Goal: Information Seeking & Learning: Find specific fact

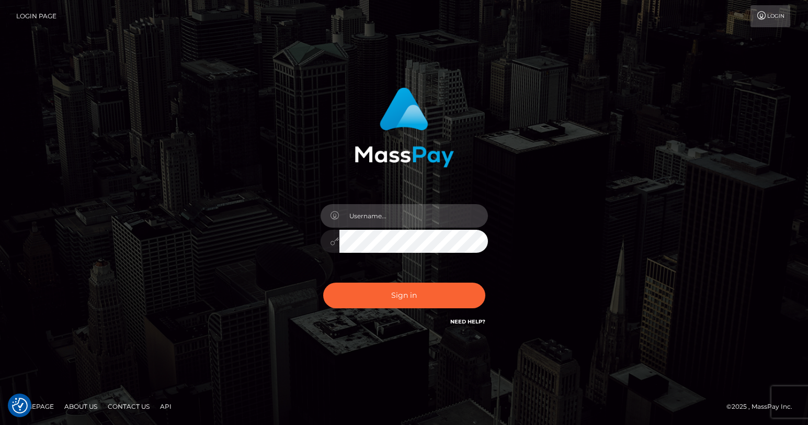
click at [385, 214] on input "text" at bounding box center [414, 216] width 149 height 24
type input "oli.fanvue"
click at [399, 215] on input "text" at bounding box center [414, 216] width 149 height 24
type input "oli.fanvue"
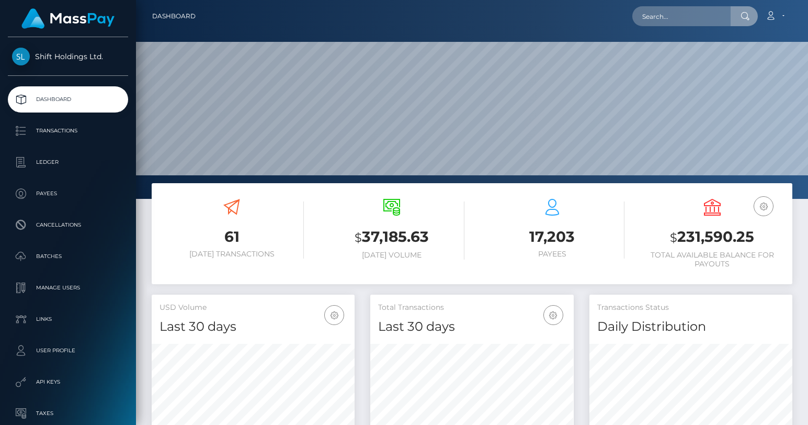
click at [664, 20] on input "text" at bounding box center [682, 16] width 98 height 20
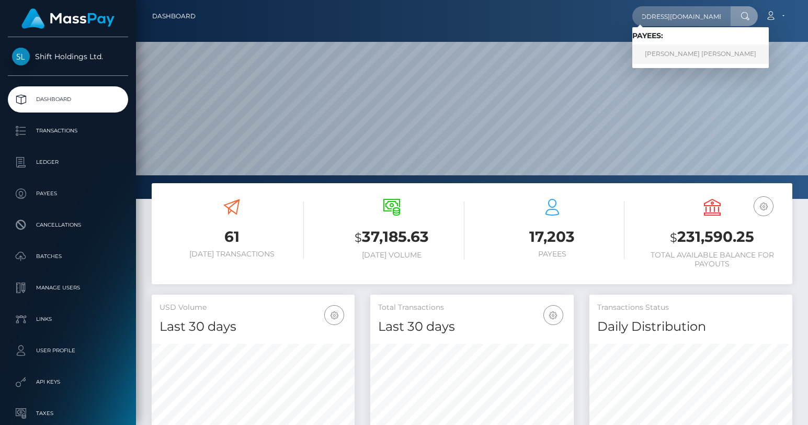
type input "[EMAIL_ADDRESS][DOMAIN_NAME]"
click at [684, 53] on link "SPENCER MARCEL ROSENBERG" at bounding box center [701, 53] width 137 height 19
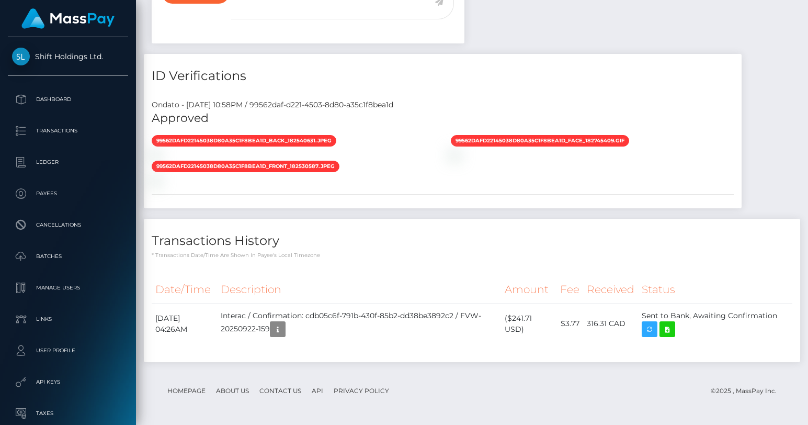
scroll to position [954, 0]
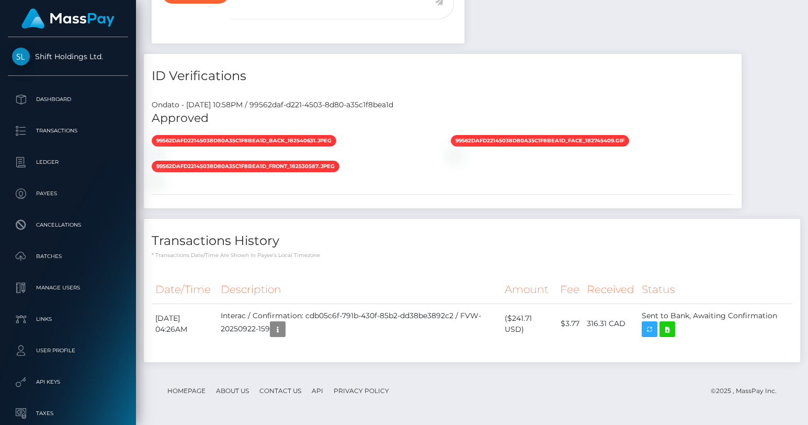
scroll to position [126, 203]
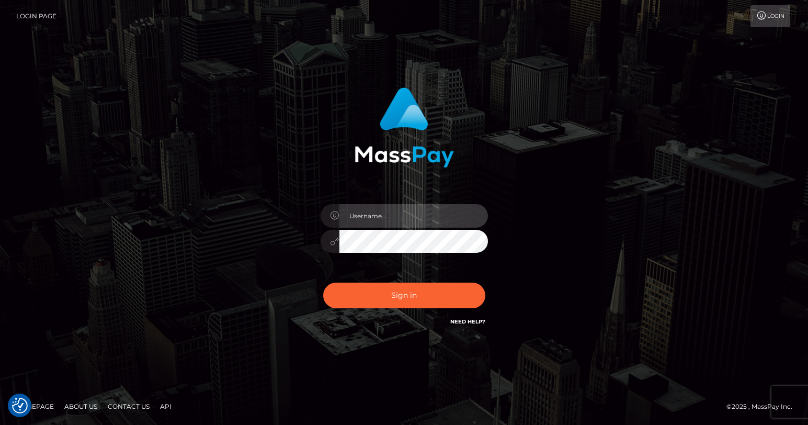
click at [374, 213] on input "text" at bounding box center [414, 216] width 149 height 24
type input "oli.fanvue"
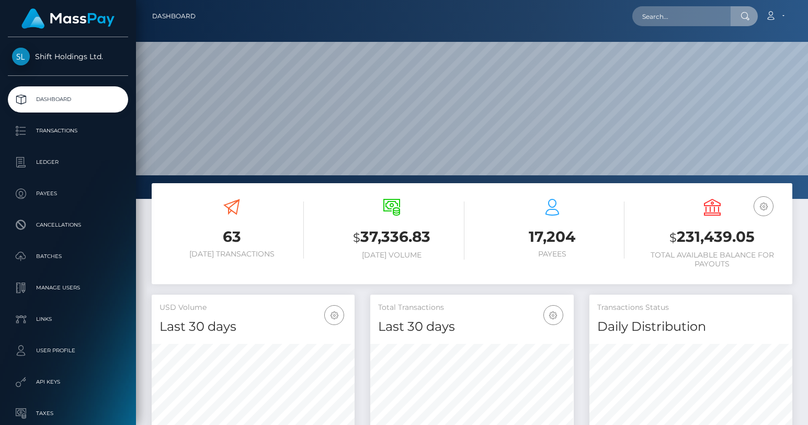
scroll to position [185, 203]
click at [671, 19] on input "text" at bounding box center [682, 16] width 98 height 20
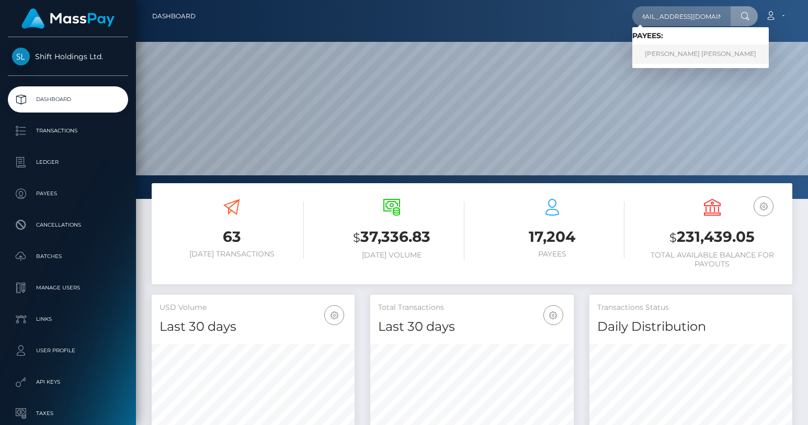
type input "gsancheez03@gmail.com"
click at [675, 51] on link "GABRIEL SANCHEZ GIL" at bounding box center [701, 53] width 137 height 19
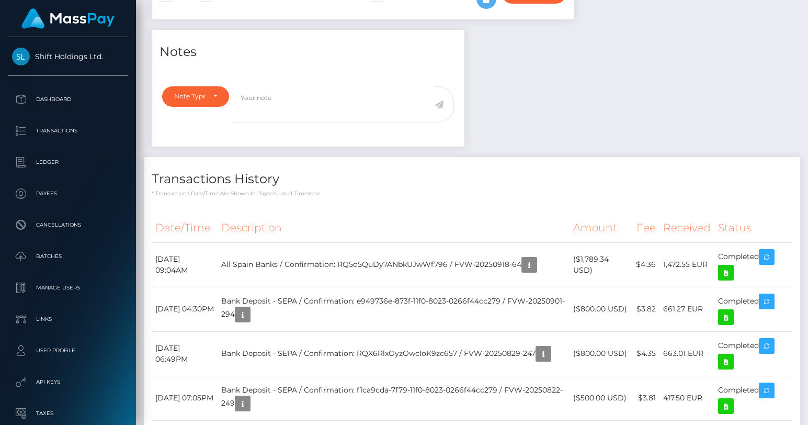
scroll to position [330, 0]
click at [725, 273] on icon at bounding box center [726, 272] width 13 height 13
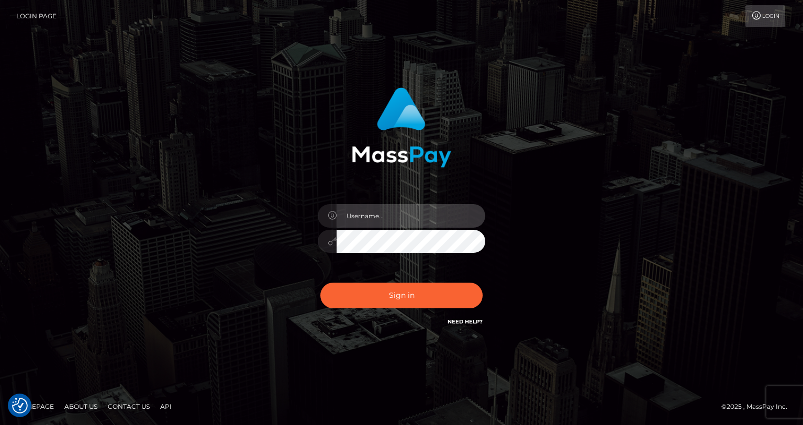
click at [399, 220] on input "text" at bounding box center [410, 216] width 149 height 24
type input "oli.fanvue"
click at [372, 210] on input "text" at bounding box center [410, 216] width 149 height 24
type input "oli.fanvue"
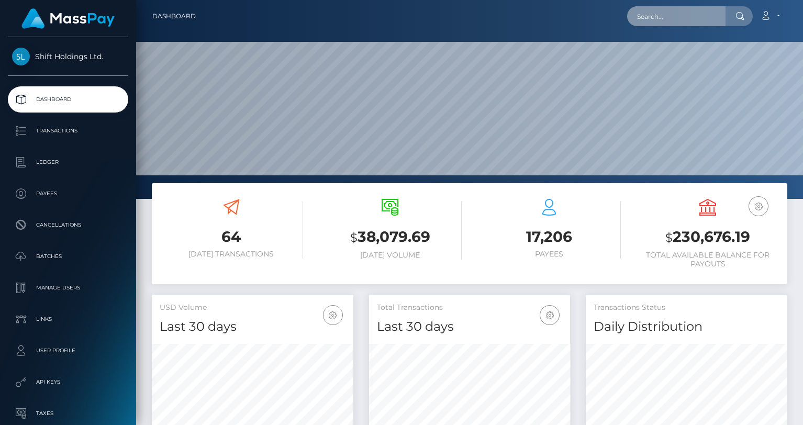
scroll to position [185, 201]
click at [662, 16] on input "text" at bounding box center [676, 16] width 98 height 20
paste input "spencerrosenberg97@gmail.com"
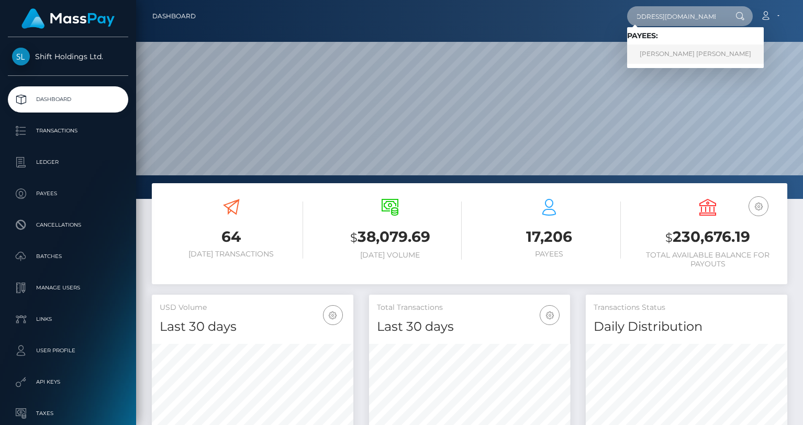
type input "spencerrosenberg97@gmail.com"
click at [670, 52] on link "SPENCER MARCEL ROSENBERG" at bounding box center [695, 53] width 137 height 19
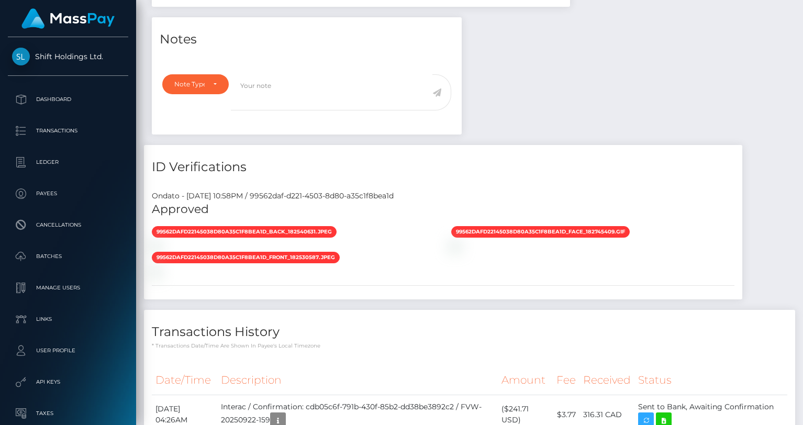
scroll to position [954, 0]
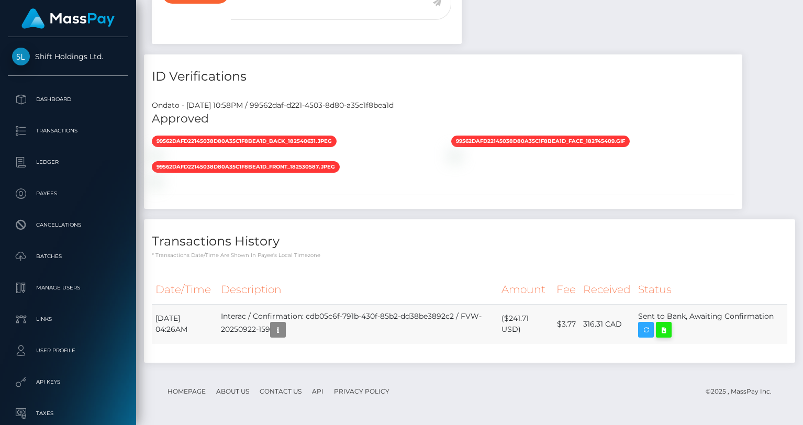
click at [670, 331] on icon at bounding box center [663, 329] width 13 height 13
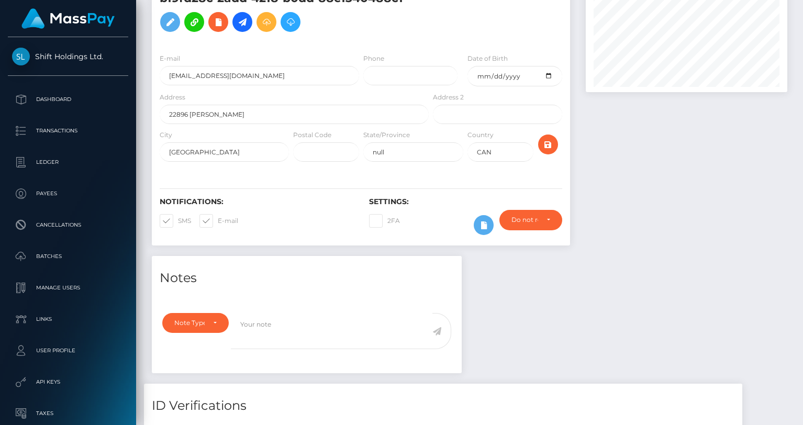
scroll to position [0, 0]
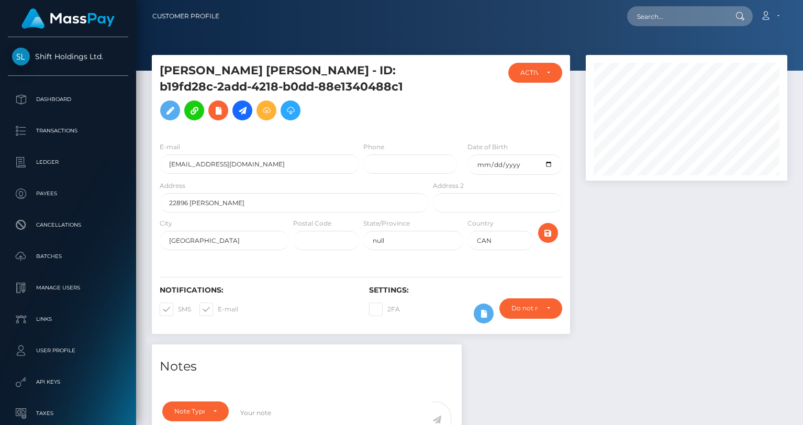
click at [358, 104] on h5 "SPENCER MARCEL ROSENBERG - ID: b19fd28c-2add-4218-b0dd-88e1340488c1" at bounding box center [291, 94] width 263 height 63
drag, startPoint x: 280, startPoint y: 162, endPoint x: 161, endPoint y: 162, distance: 119.8
click at [161, 162] on input "spencerrosenberg97@gmail.com" at bounding box center [259, 163] width 199 height 19
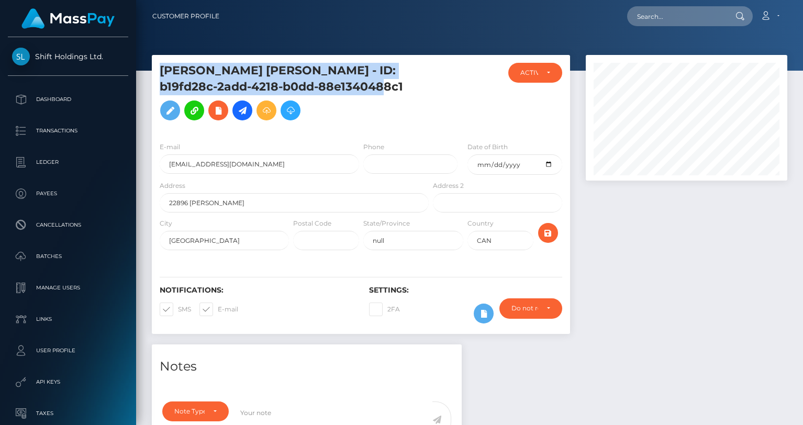
drag, startPoint x: 430, startPoint y: 92, endPoint x: 158, endPoint y: 75, distance: 272.0
click at [158, 75] on div "SPENCER MARCEL ROSENBERG - ID: b19fd28c-2add-4218-b0dd-88e1340488c1" at bounding box center [291, 98] width 279 height 71
copy h5 "SPENCER MARCEL ROSENBERG - ID: b19fd28c-2add-4218-b0dd-88e1340488c1"
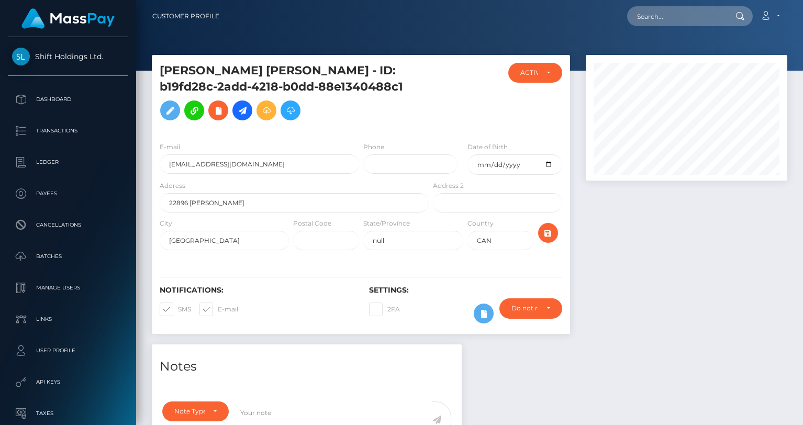
click at [663, 26] on div "Loading... Loading... Account Edit Profile Logout" at bounding box center [507, 16] width 559 height 22
click at [663, 21] on input "text" at bounding box center [676, 16] width 98 height 20
paste input "[PERSON_NAME][EMAIL_ADDRESS][DOMAIN_NAME]"
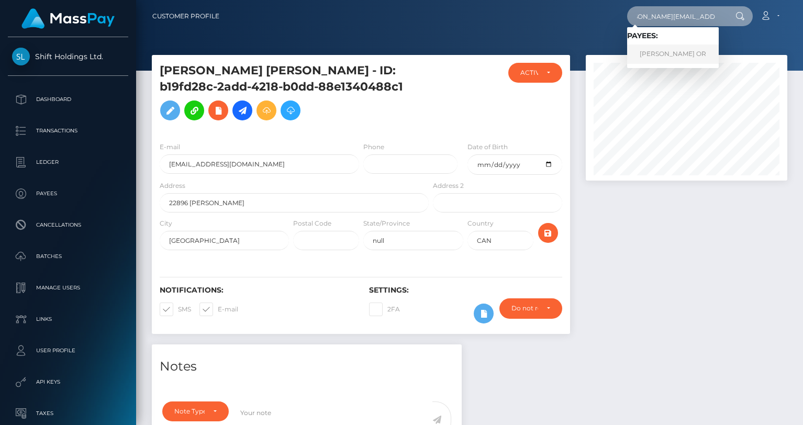
type input "[PERSON_NAME][EMAIL_ADDRESS][DOMAIN_NAME]"
click at [666, 49] on link "JASMIN ELEONORA OR" at bounding box center [673, 53] width 92 height 19
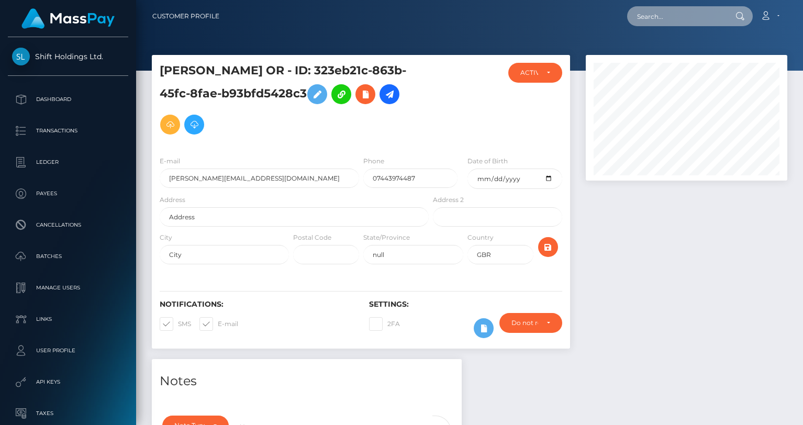
click at [658, 20] on input "text" at bounding box center [676, 16] width 98 height 20
paste input "[EMAIL_ADDRESS][DOMAIN_NAME]"
type input "[EMAIL_ADDRESS][DOMAIN_NAME]"
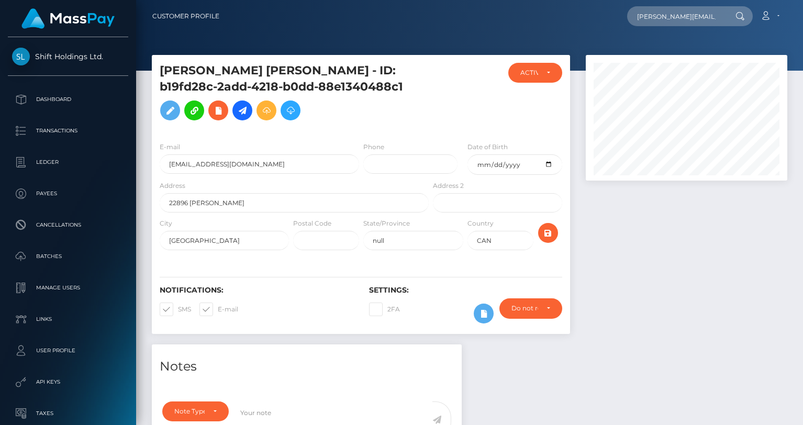
scroll to position [126, 201]
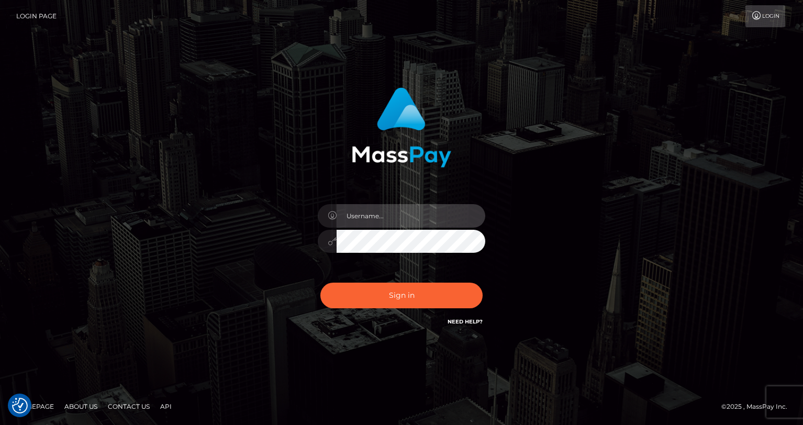
click at [430, 224] on input "text" at bounding box center [410, 216] width 149 height 24
type input "oli.fanvue"
click at [425, 223] on input "text" at bounding box center [410, 216] width 149 height 24
type input "oli.fanvue"
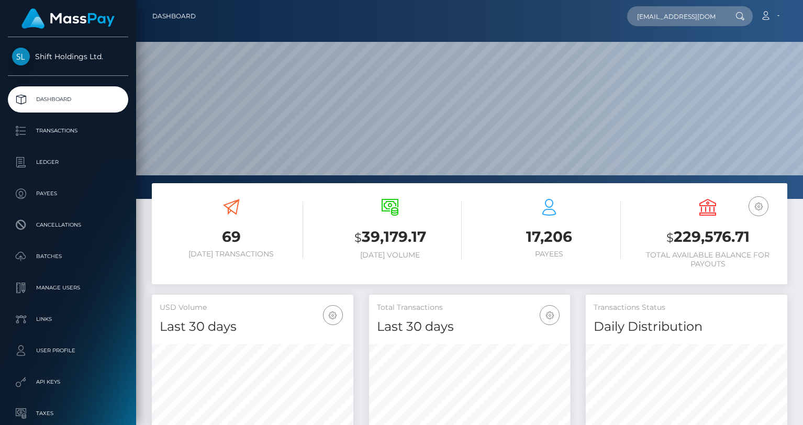
scroll to position [0, 9]
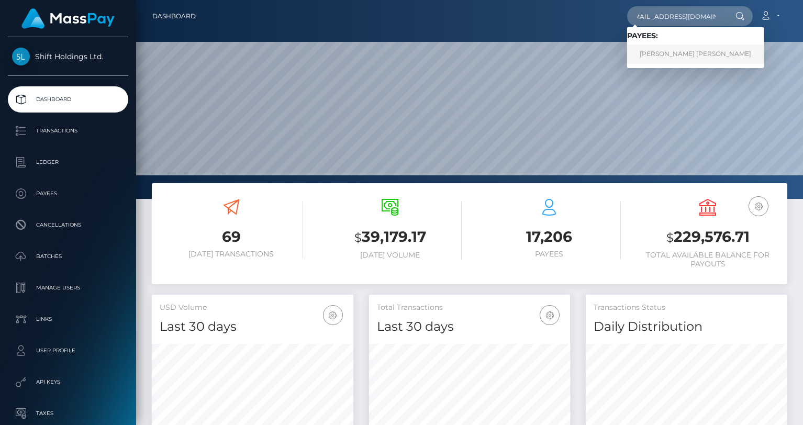
type input "[EMAIL_ADDRESS][DOMAIN_NAME]"
click at [681, 53] on link "[PERSON_NAME] [PERSON_NAME]" at bounding box center [695, 53] width 137 height 19
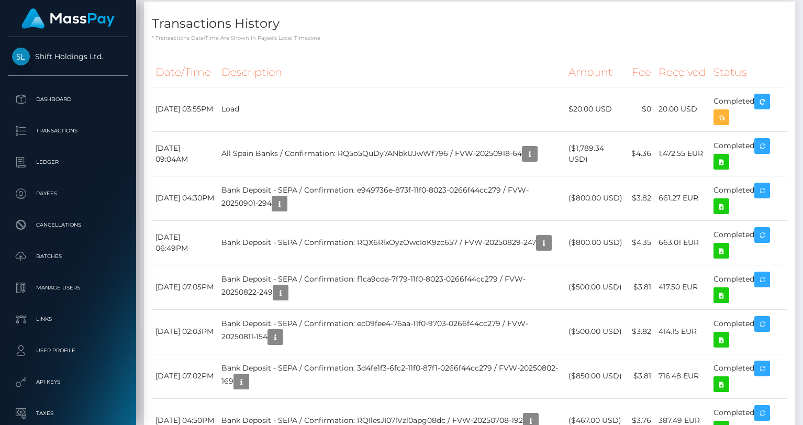
scroll to position [789, 0]
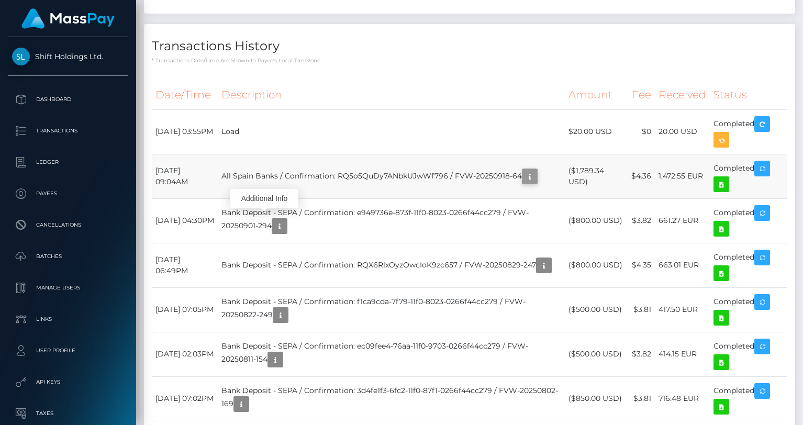
click at [523, 183] on icon "button" at bounding box center [529, 176] width 13 height 13
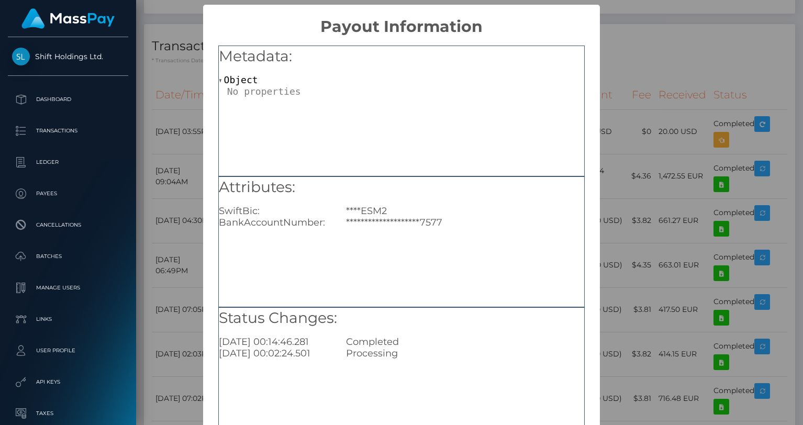
scroll to position [0, 0]
click at [614, 238] on div "**********" at bounding box center [401, 212] width 803 height 425
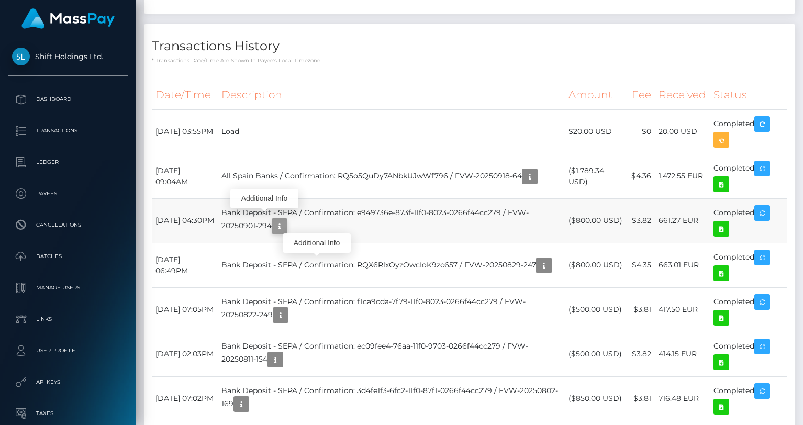
click at [286, 233] on icon "button" at bounding box center [279, 226] width 13 height 13
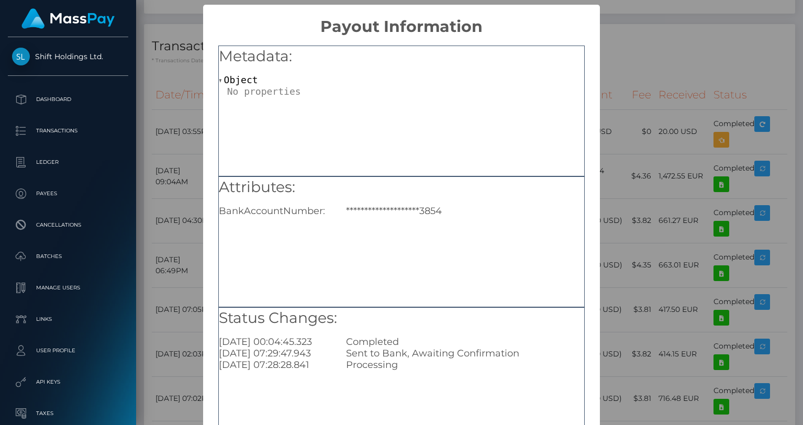
click at [615, 239] on div "**********" at bounding box center [401, 212] width 803 height 425
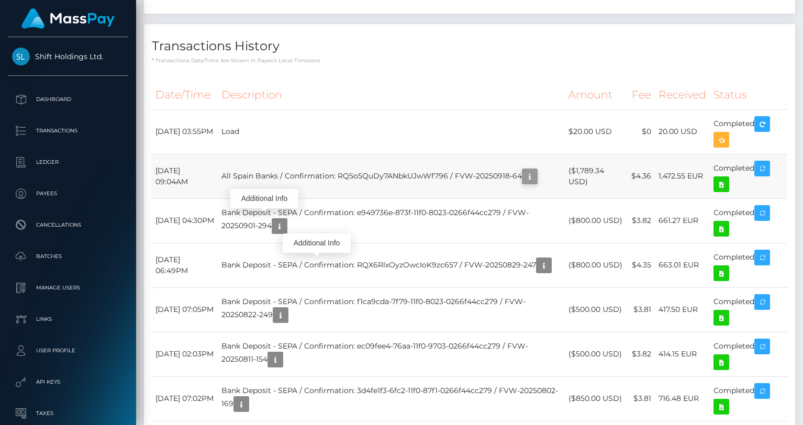
click at [522, 184] on button "button" at bounding box center [530, 176] width 16 height 16
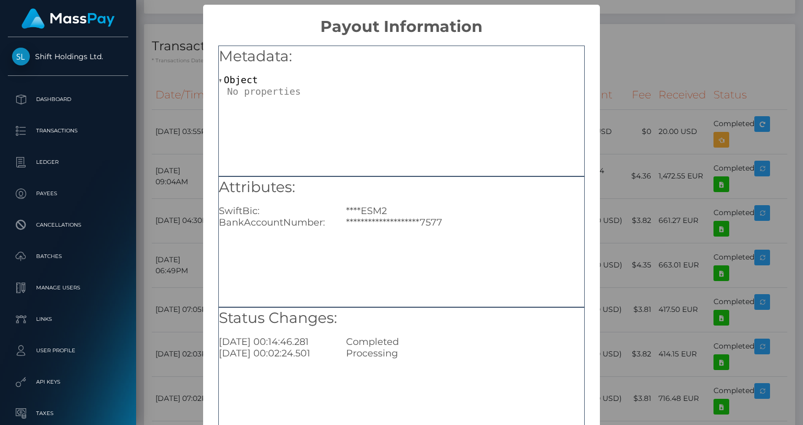
click at [648, 255] on div "**********" at bounding box center [401, 212] width 803 height 425
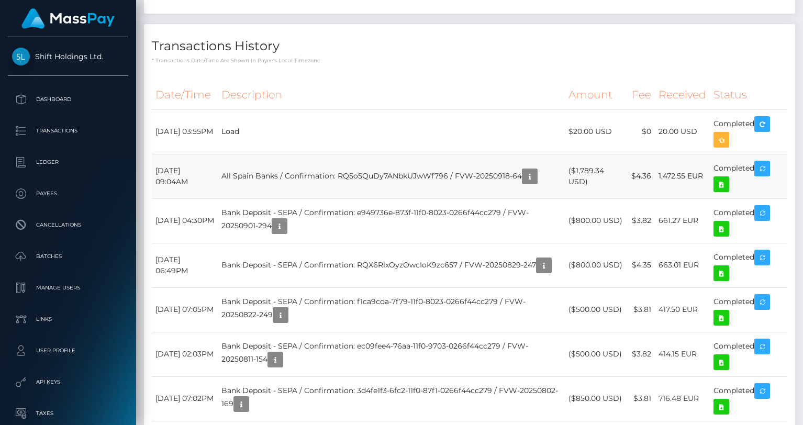
click at [410, 198] on td "All Spain Banks / Confirmation: RQ5o5QuDy7ANbkUJwWf796 / FVW-20250918-64" at bounding box center [391, 176] width 347 height 44
drag, startPoint x: 488, startPoint y: 206, endPoint x: 567, endPoint y: 205, distance: 79.5
click at [564, 198] on td "All Spain Banks / Confirmation: RQ5o5QuDy7ANbkUJwWf796 / FVW-20250918-64" at bounding box center [391, 176] width 347 height 44
copy td "FVW-20250918-64"
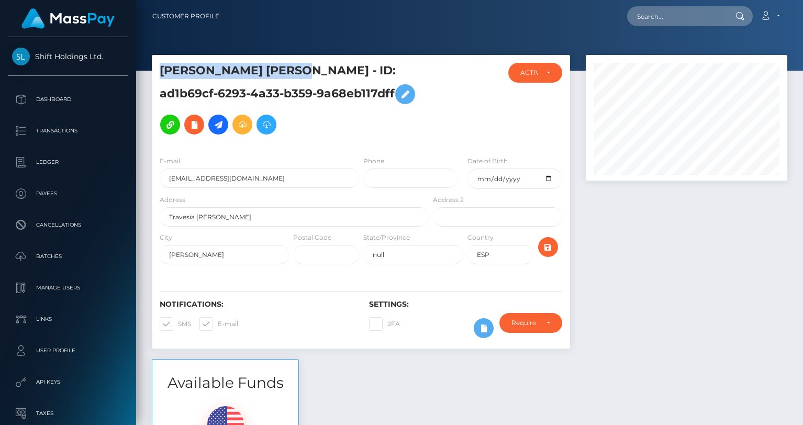
drag, startPoint x: 160, startPoint y: 70, endPoint x: 298, endPoint y: 72, distance: 138.1
click at [298, 72] on h5 "[PERSON_NAME] [PERSON_NAME] - ID: ad1b69cf-6293-4a33-b359-9a68eb117dff" at bounding box center [291, 101] width 263 height 77
copy h5 "[PERSON_NAME] [PERSON_NAME]"
